Goal: Answer question/provide support: Answer question/provide support

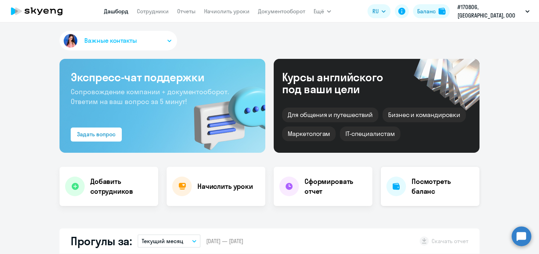
select select "30"
click at [523, 232] on circle at bounding box center [522, 236] width 20 height 20
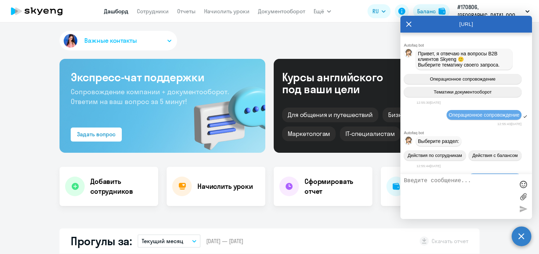
scroll to position [9594, 0]
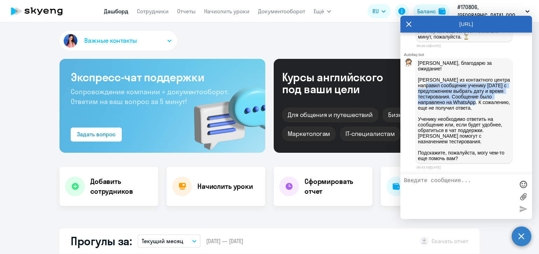
drag, startPoint x: 441, startPoint y: 76, endPoint x: 443, endPoint y: 98, distance: 22.5
click at [443, 98] on p "[PERSON_NAME], благодарю за ожидание! Коллега из контактного центра направил со…" at bounding box center [464, 110] width 92 height 101
copy p "сообщение ученику [DATE] с предложением выбрать дату и время тестирования. Сооб…"
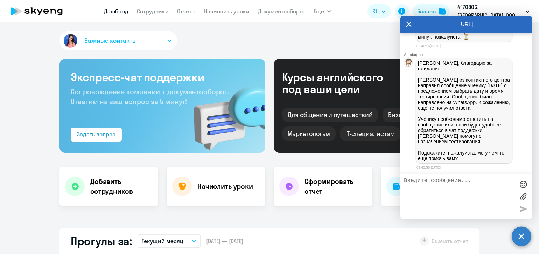
click at [422, 180] on textarea at bounding box center [459, 196] width 111 height 38
type textarea "Спасибо!"
click at [522, 204] on div at bounding box center [523, 208] width 11 height 11
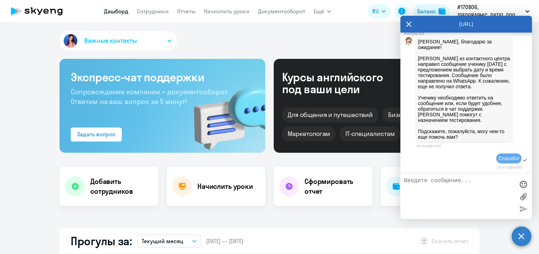
scroll to position [9615, 0]
